Goal: Transaction & Acquisition: Purchase product/service

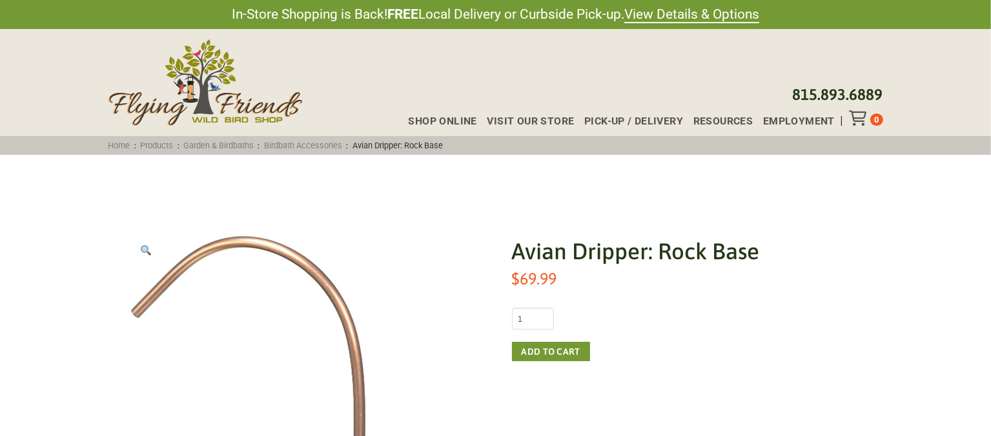
drag, startPoint x: 1000, startPoint y: 25, endPoint x: 1004, endPoint y: 56, distance: 30.7
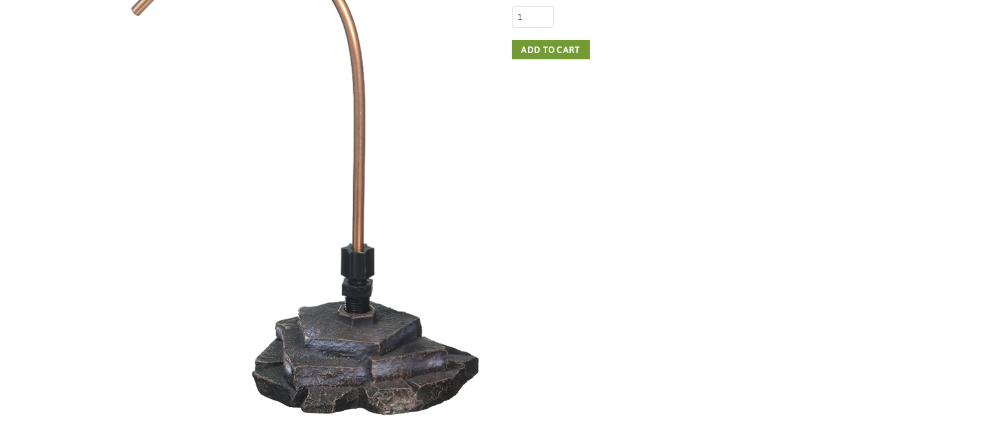
scroll to position [298, 0]
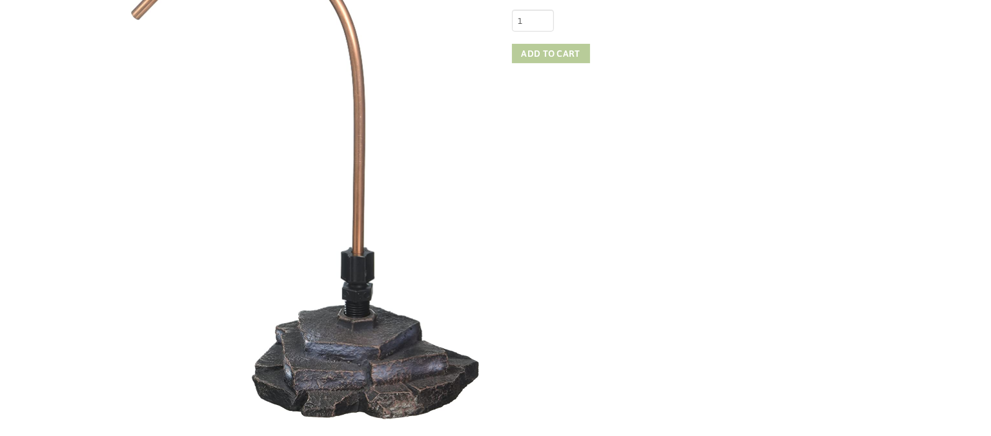
click at [549, 57] on button "Add to cart" at bounding box center [551, 53] width 78 height 19
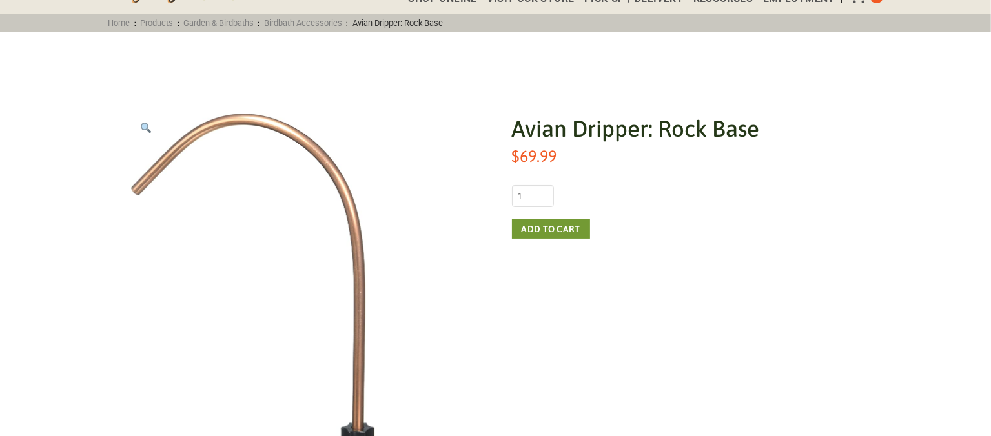
scroll to position [121, 0]
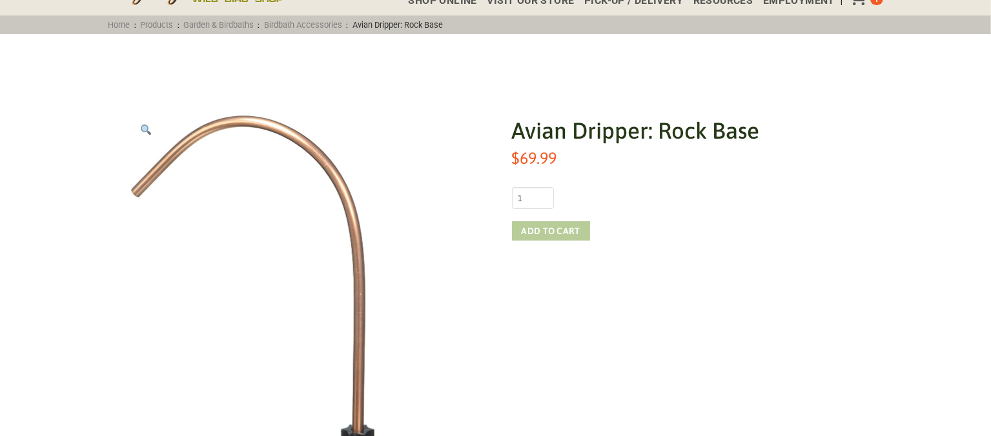
click at [540, 226] on button "Add to cart" at bounding box center [551, 230] width 78 height 19
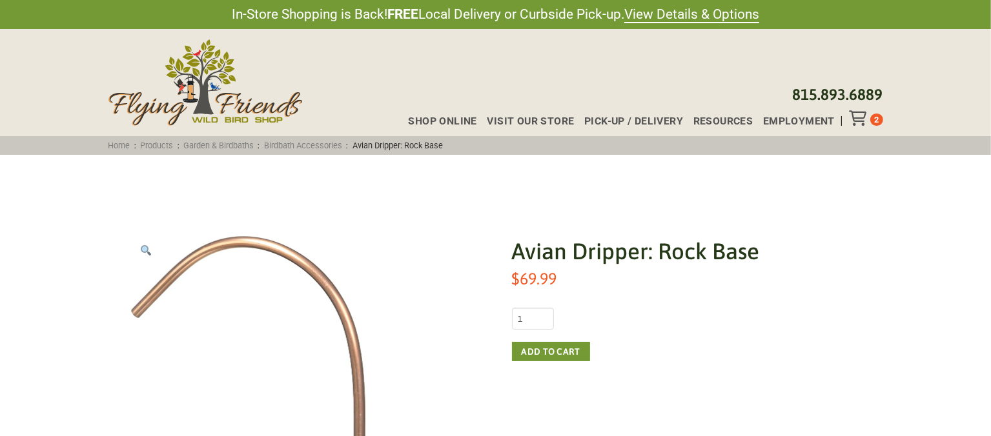
click at [849, 121] on icon "Toggle Off Canvas Content" at bounding box center [857, 117] width 16 height 15
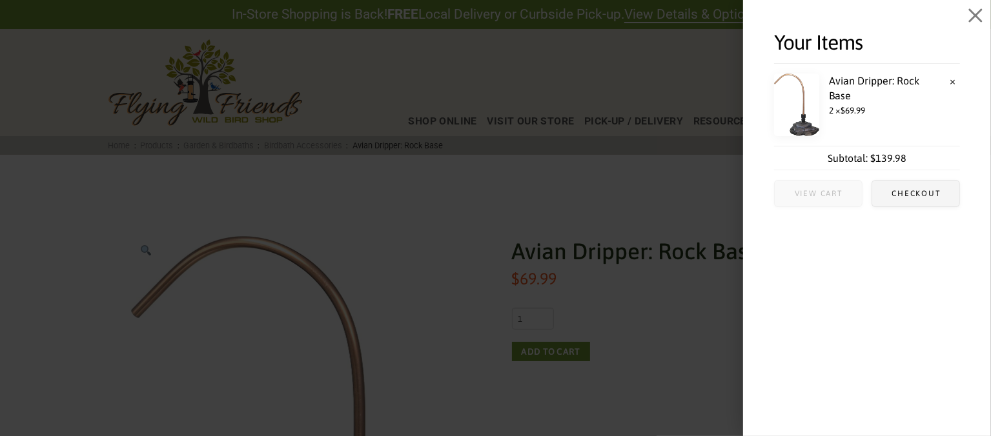
click at [811, 194] on span "View cart" at bounding box center [818, 194] width 48 height 8
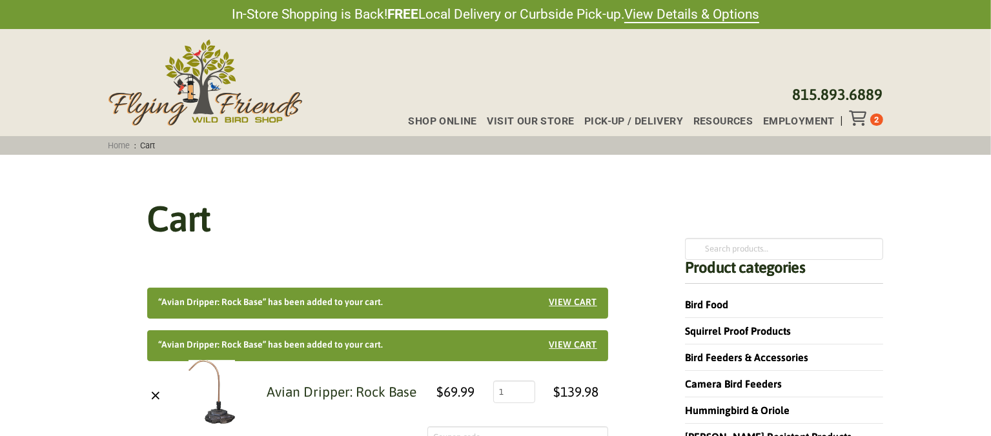
type input "1"
click at [521, 395] on input "1" at bounding box center [514, 392] width 42 height 22
click at [571, 346] on link "View cart" at bounding box center [573, 342] width 48 height 9
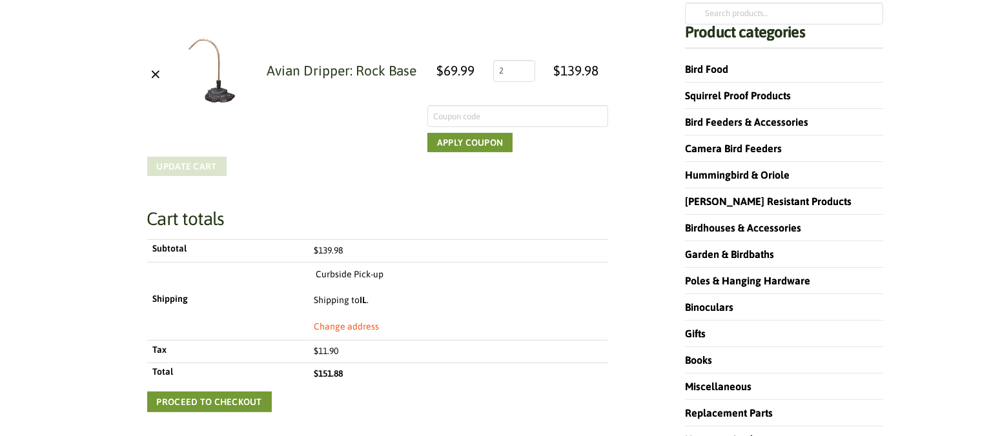
scroll to position [238, 0]
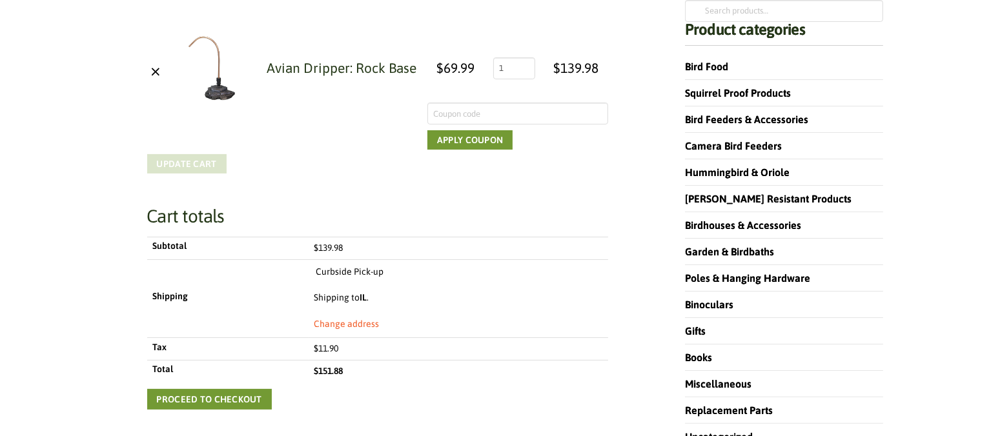
type input "1"
click at [525, 72] on input "1" at bounding box center [514, 68] width 42 height 22
click at [194, 169] on button "Update cart" at bounding box center [186, 163] width 79 height 19
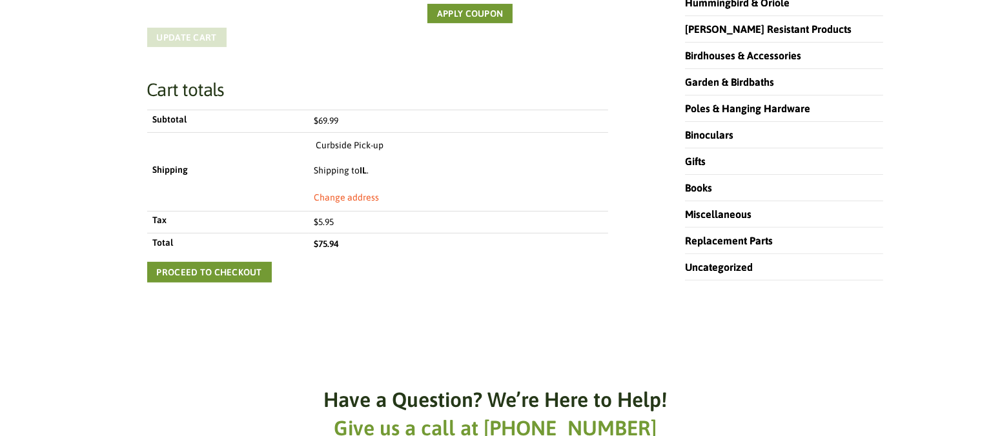
scroll to position [495, 0]
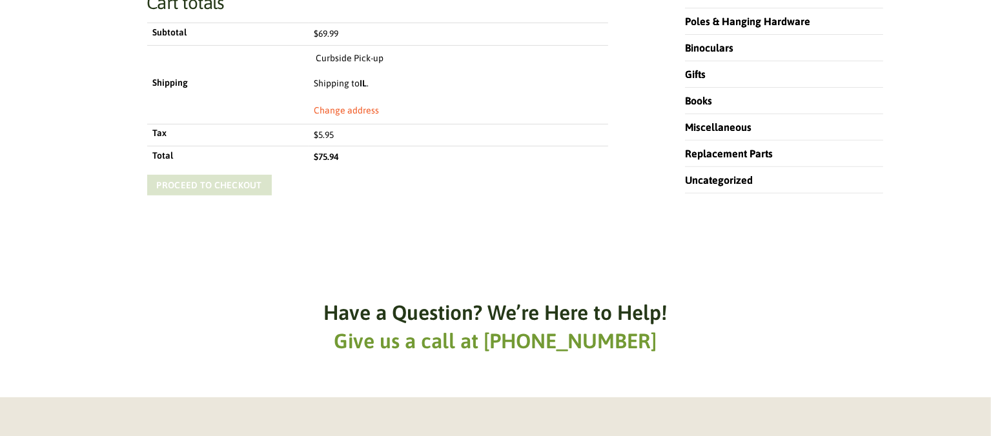
click at [185, 175] on link "Proceed to checkout" at bounding box center [209, 185] width 125 height 21
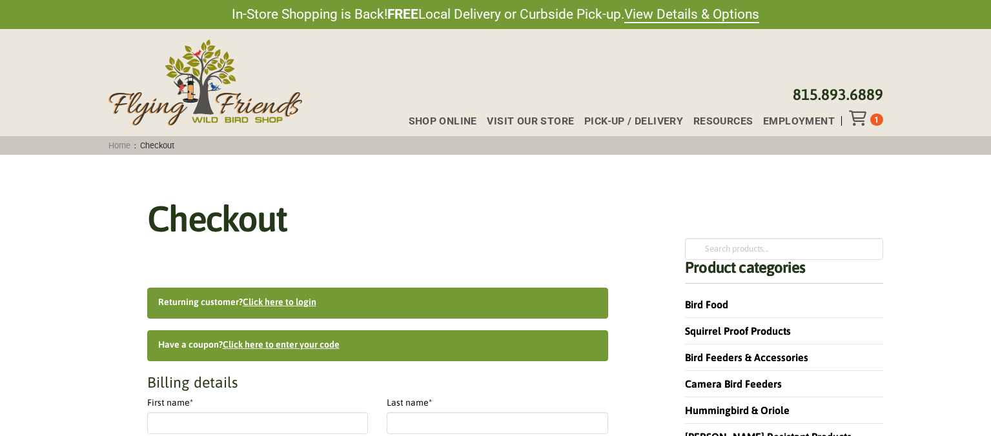
select select "IL"
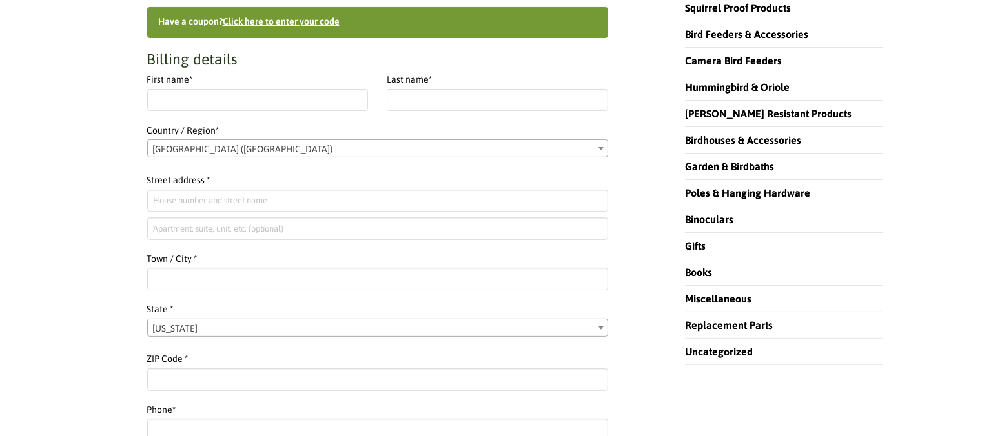
scroll to position [326, 0]
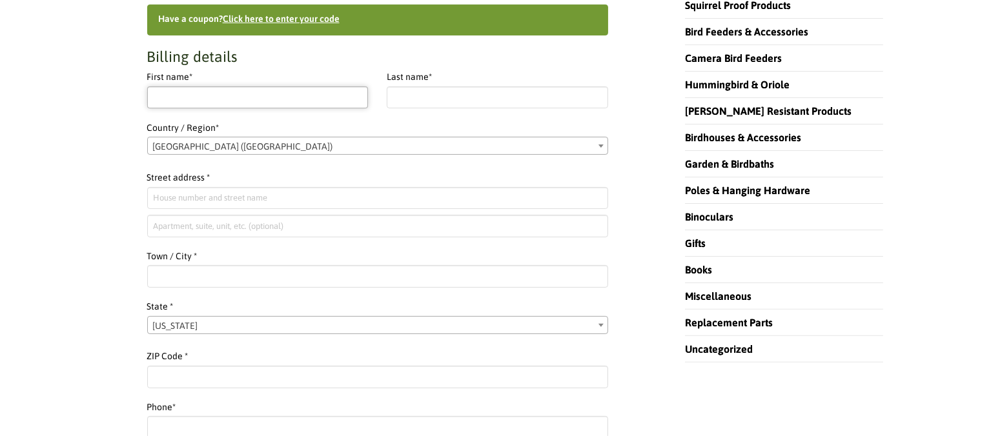
click at [202, 100] on input "First name *" at bounding box center [257, 97] width 221 height 22
type input "j"
type input "Jeffrey"
type input "Silva"
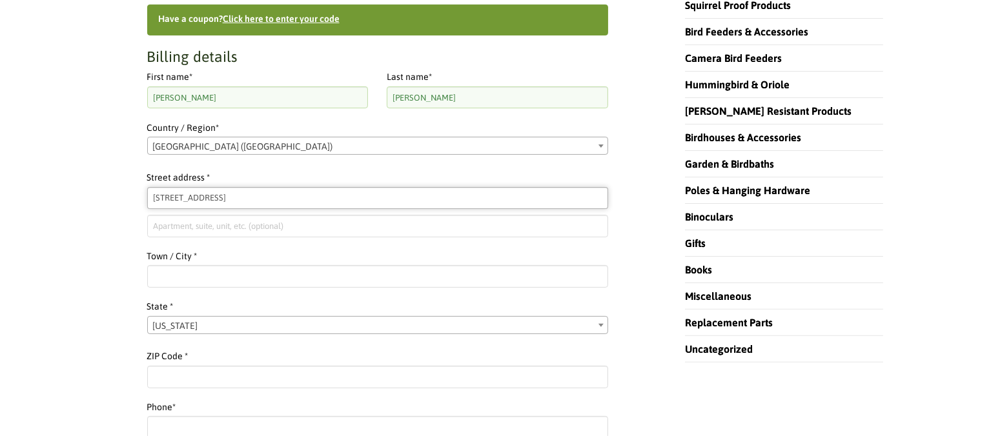
type input "108 Massasoit Avenue"
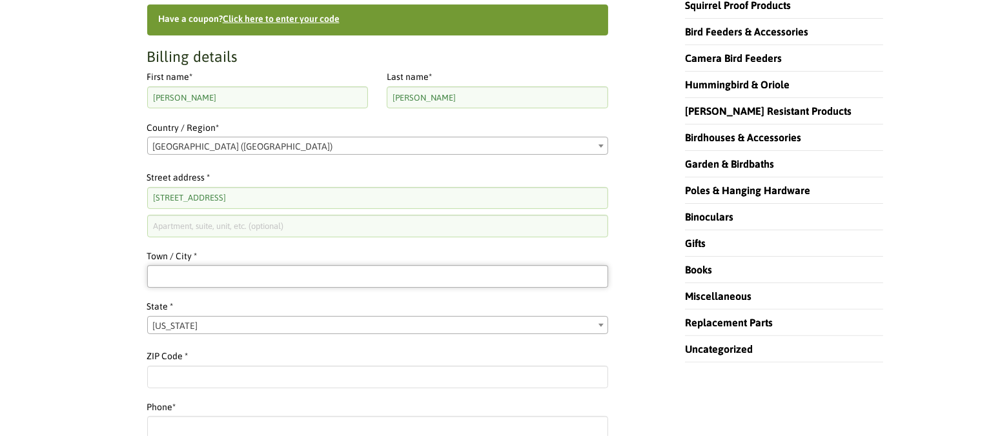
type input "V"
type input "Barrington"
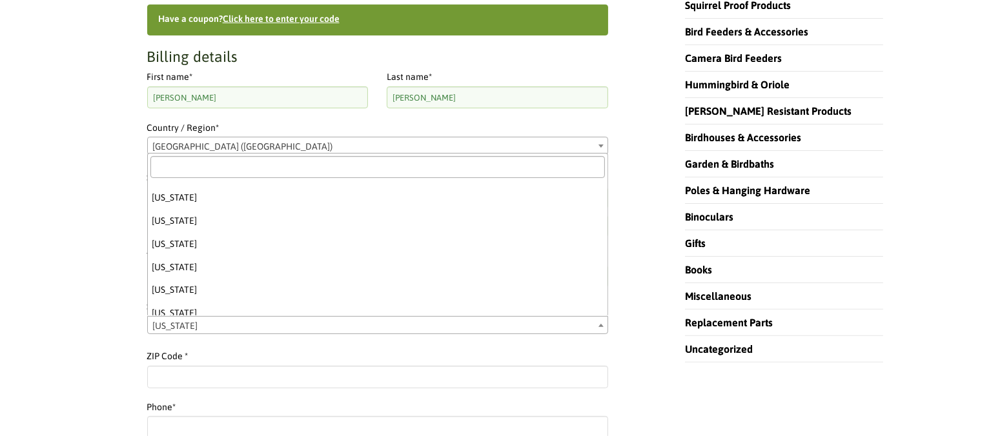
click at [225, 324] on span "[US_STATE]" at bounding box center [378, 326] width 460 height 18
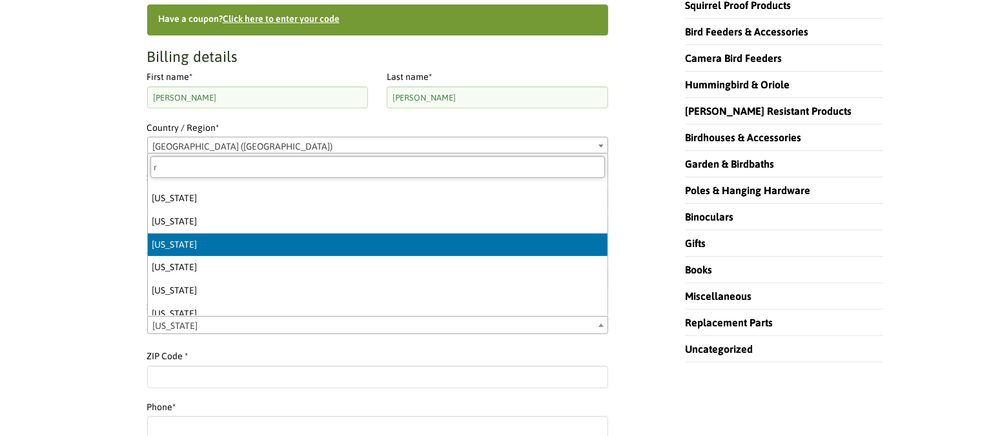
scroll to position [0, 0]
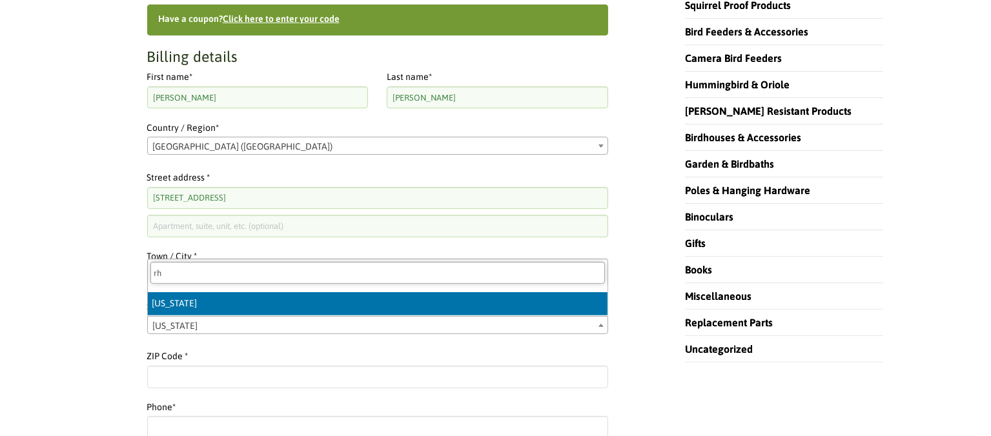
type input "rh"
select select "RI"
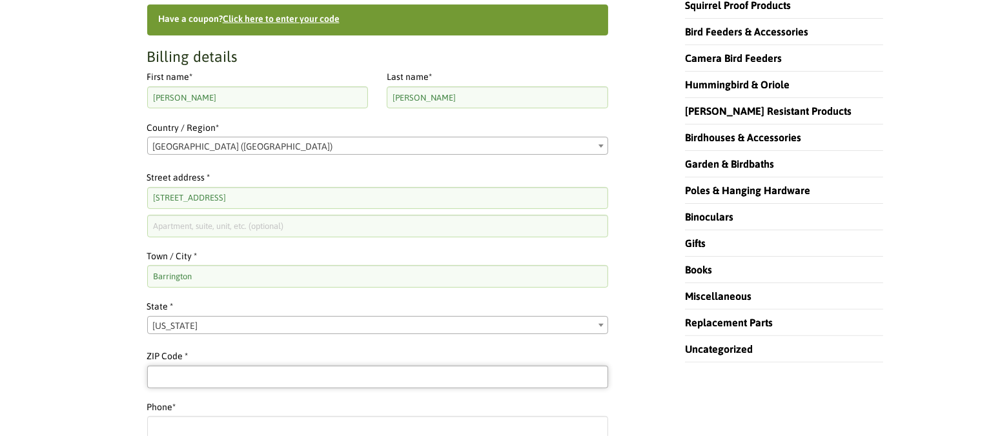
click at [219, 378] on input "ZIP Code *" at bounding box center [377, 377] width 461 height 22
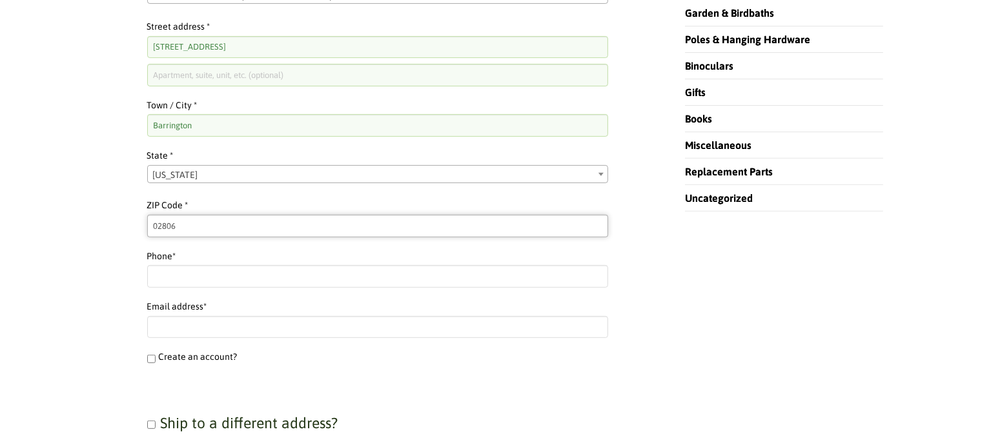
scroll to position [496, 0]
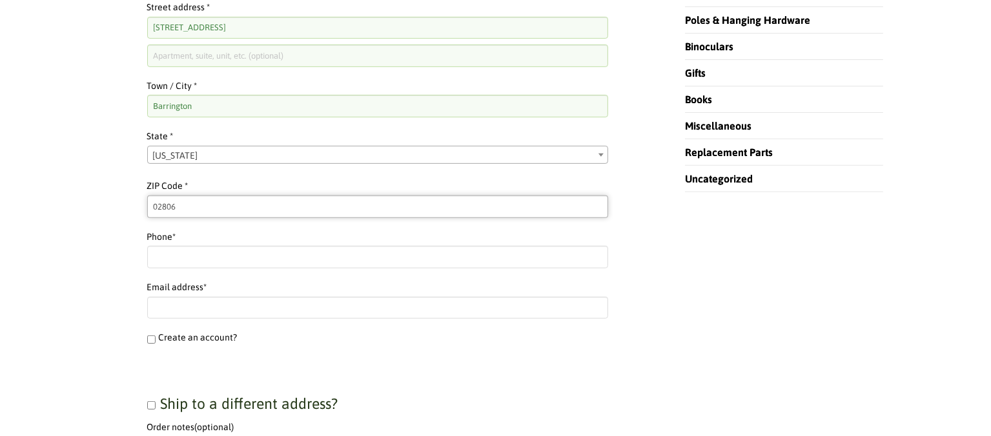
type input "02806"
click at [226, 252] on input "Phone *" at bounding box center [377, 257] width 461 height 22
type input "4018296443"
click at [172, 302] on input "Email address *" at bounding box center [377, 308] width 461 height 22
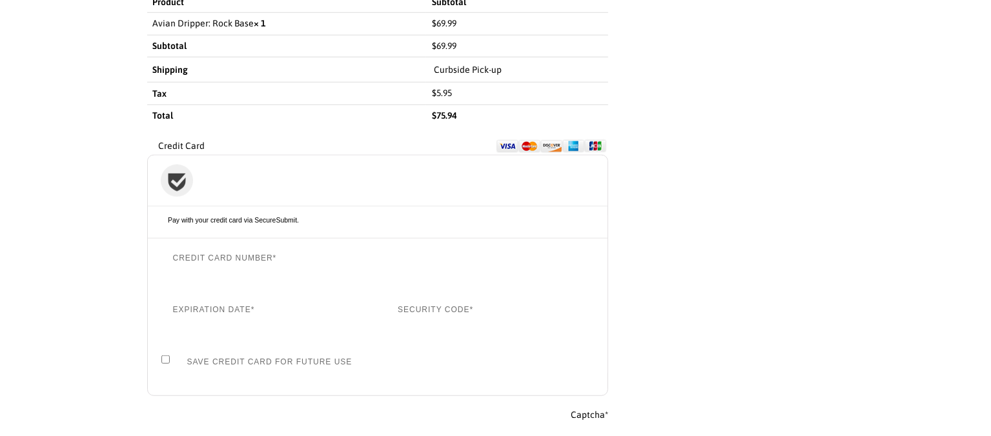
scroll to position [1039, 0]
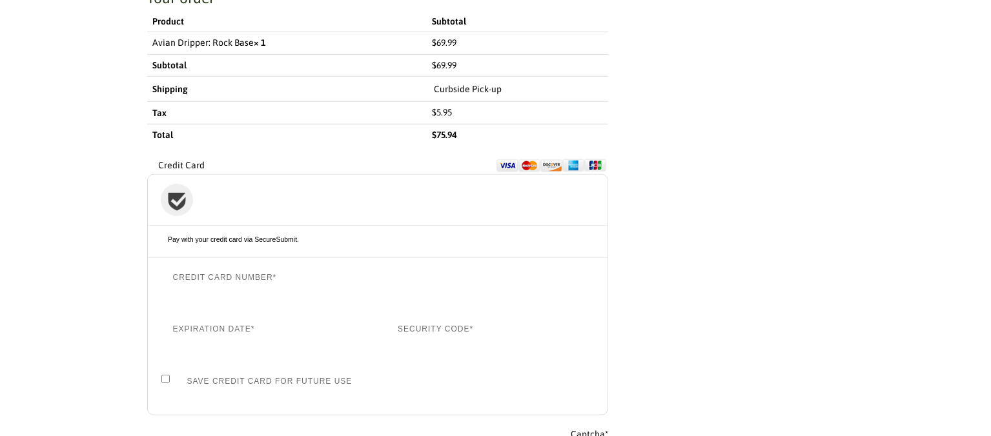
type input "jeffsilva1@cox.net"
click at [972, 211] on div "In-Store Shopping is Back! FREE Local Delivery or Curbside Pick-up. View Detail…" at bounding box center [495, 72] width 991 height 2223
